Goal: Information Seeking & Learning: Learn about a topic

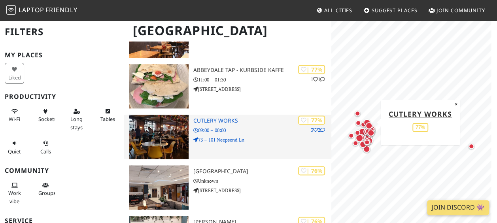
scroll to position [593, 0]
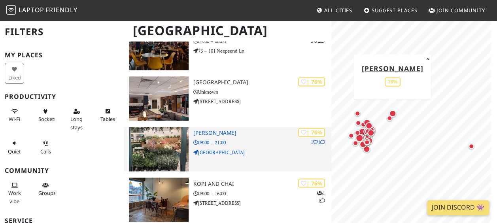
click at [172, 149] on img at bounding box center [159, 149] width 60 height 44
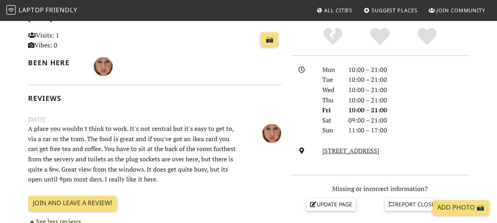
scroll to position [198, 0]
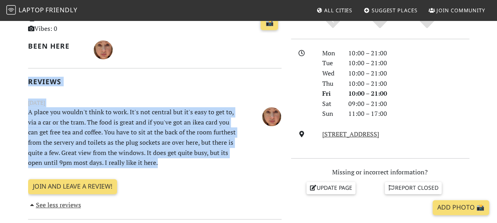
drag, startPoint x: 28, startPoint y: 79, endPoint x: 162, endPoint y: 160, distance: 157.3
click at [162, 160] on div "[DATE] Visits: 1 Vibes: 0 📸 Been here Reviews [DATE] A place you wouldn't think…" at bounding box center [154, 103] width 253 height 214
copy div "Reviews [DATE] A place you wouldn't think to work. It's not central but it's ea…"
click at [177, 74] on div "[DATE] Visits: 1 Vibes: 0 📸 Been here Reviews [DATE] A place you wouldn't think…" at bounding box center [154, 103] width 253 height 214
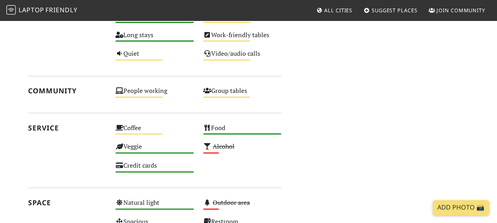
scroll to position [277, 0]
